Goal: Navigation & Orientation: Find specific page/section

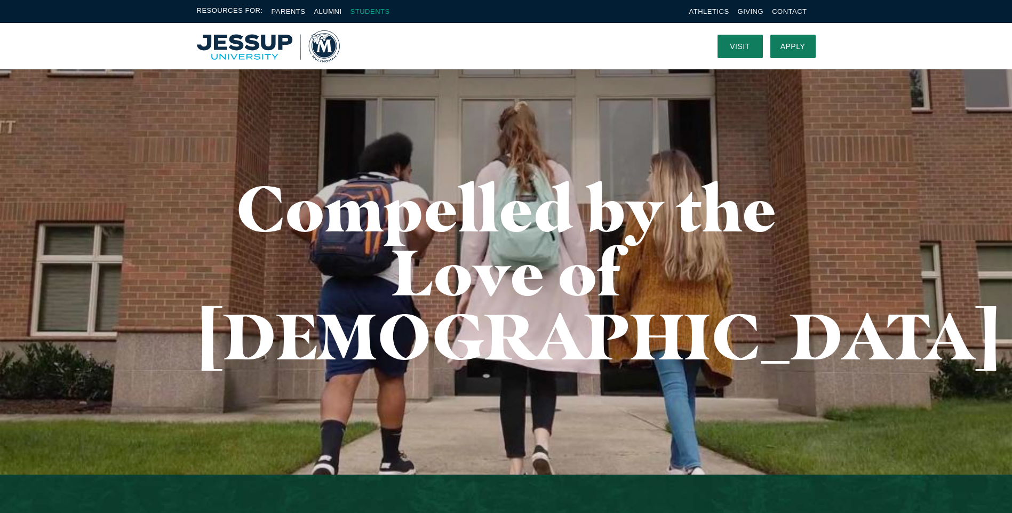
click at [363, 10] on link "Students" at bounding box center [370, 11] width 39 height 8
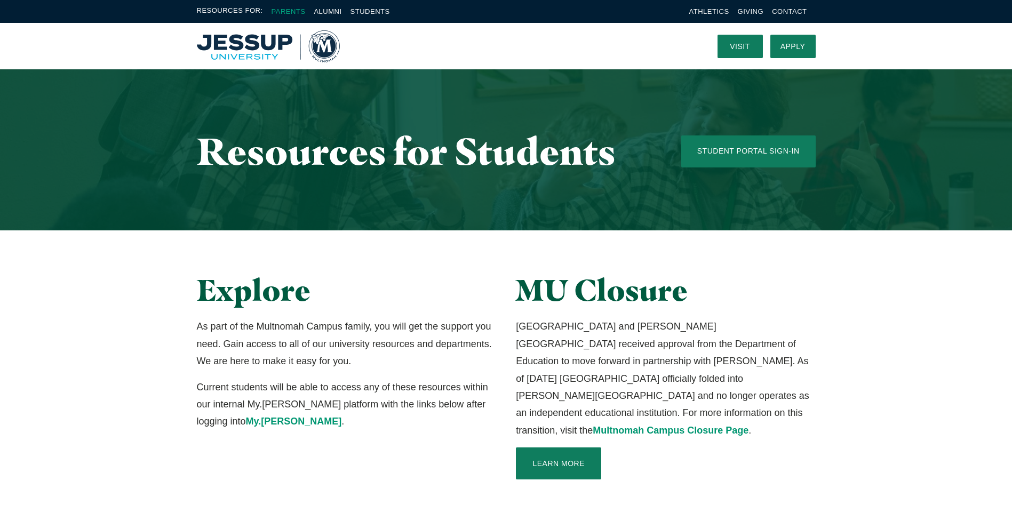
click at [292, 10] on link "Parents" at bounding box center [289, 11] width 34 height 8
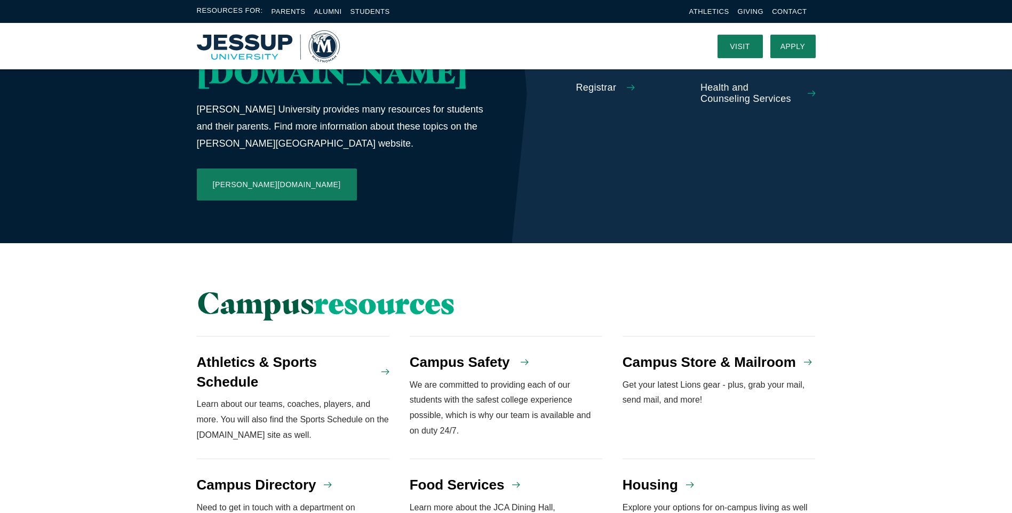
scroll to position [480, 0]
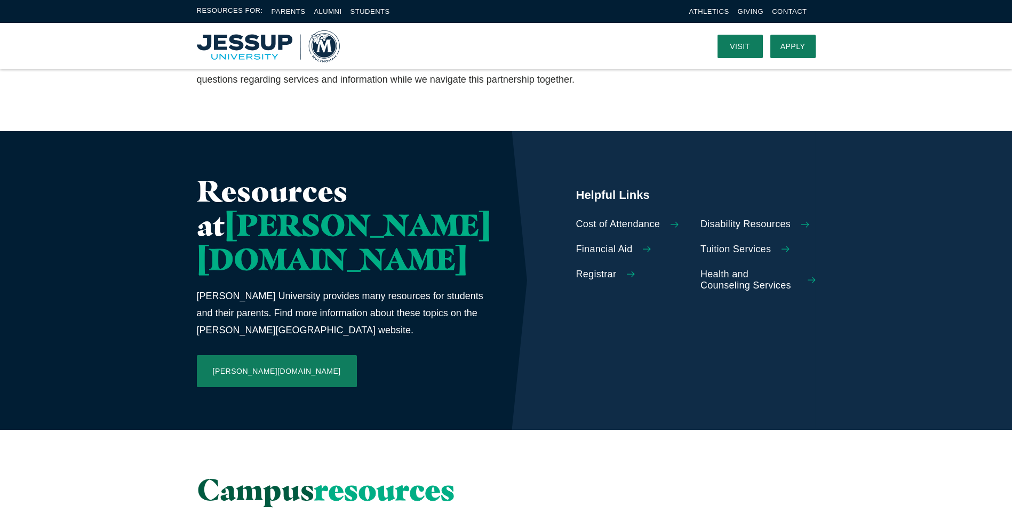
click at [576, 274] on span "Registrar" at bounding box center [596, 275] width 41 height 12
click at [576, 276] on span "Registrar" at bounding box center [596, 275] width 41 height 12
click at [576, 274] on span "Registrar" at bounding box center [596, 275] width 41 height 12
drag, startPoint x: 490, startPoint y: 449, endPoint x: 495, endPoint y: 447, distance: 5.6
click at [495, 473] on h2 "Campus resources" at bounding box center [400, 490] width 406 height 34
